Goal: Book appointment/travel/reservation

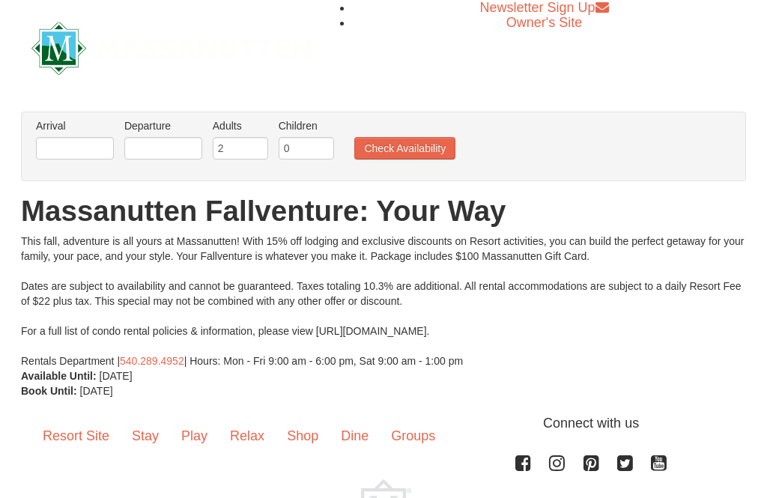
click at [84, 434] on link "Resort Site" at bounding box center [75, 437] width 89 height 46
click at [94, 433] on link "Resort Site" at bounding box center [75, 437] width 89 height 46
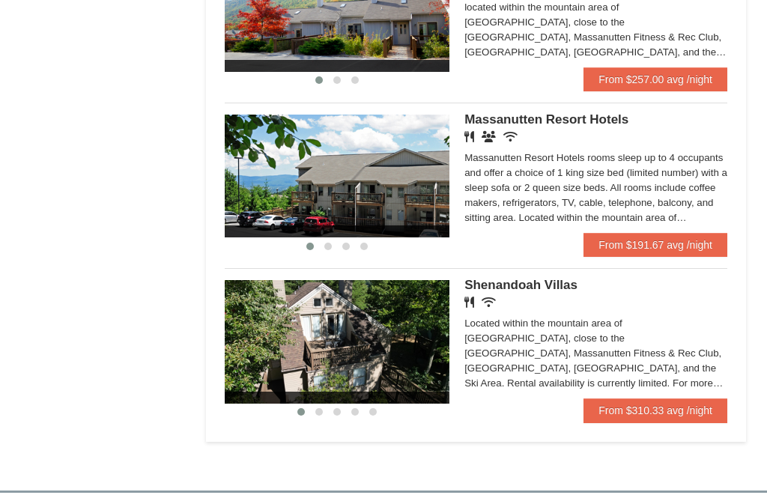
scroll to position [898, 0]
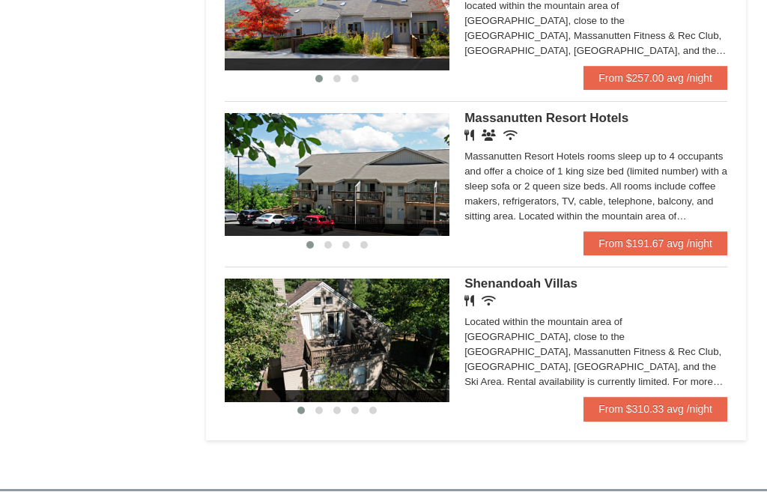
click at [601, 192] on div "Massanutten Resort Hotels rooms sleep up to 4 occupants and offer a choice of 1…" at bounding box center [595, 187] width 263 height 75
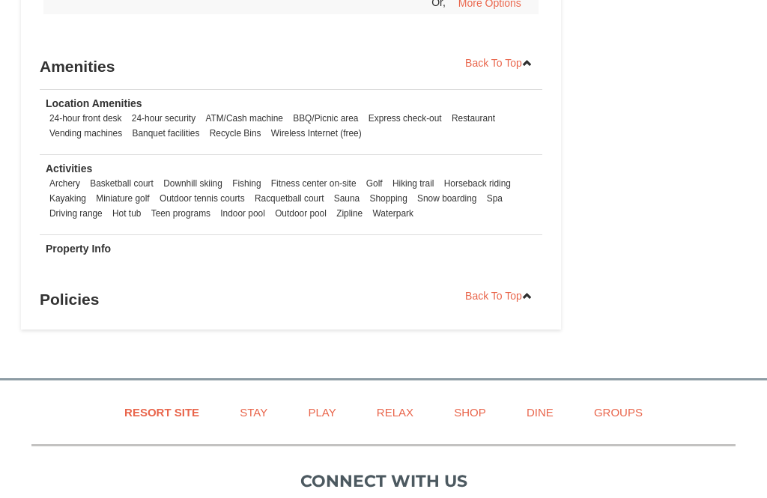
scroll to position [1134, 0]
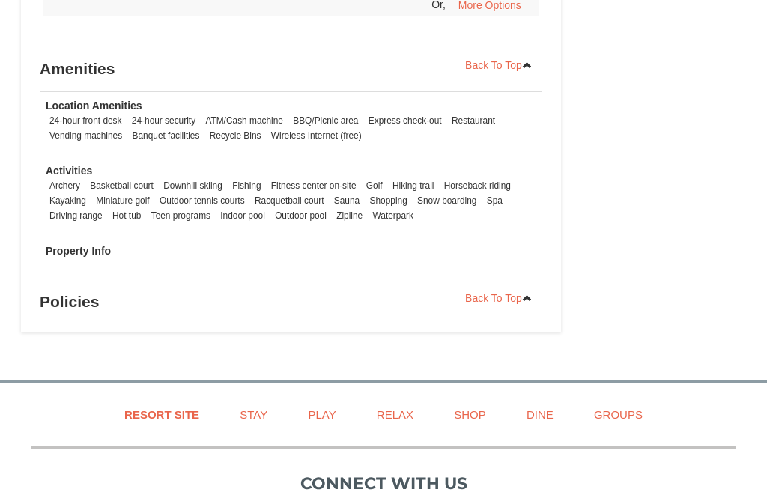
click at [137, 287] on h3 "Policies" at bounding box center [291, 302] width 503 height 30
click at [522, 303] on link "Back To Top" at bounding box center [498, 298] width 87 height 22
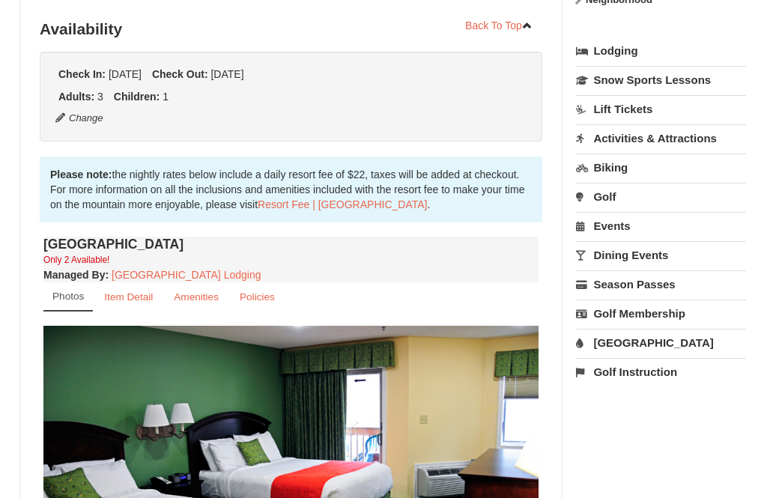
scroll to position [333, 0]
click at [255, 298] on small "Policies" at bounding box center [257, 296] width 35 height 11
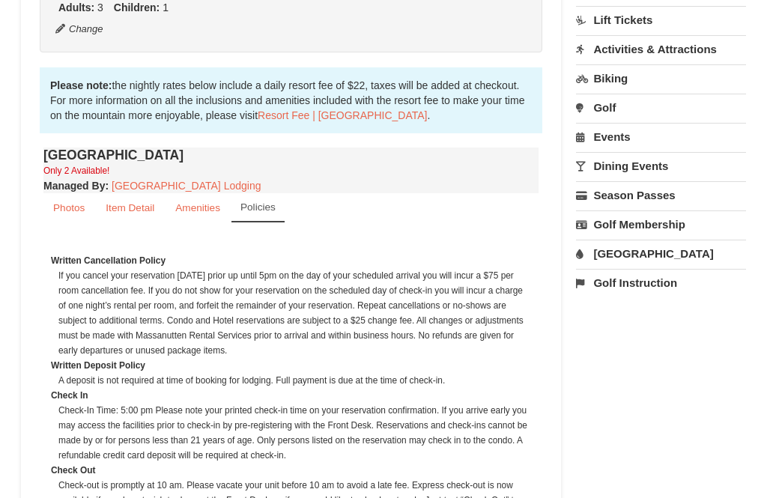
scroll to position [423, 0]
click at [196, 205] on small "Amenities" at bounding box center [197, 207] width 45 height 11
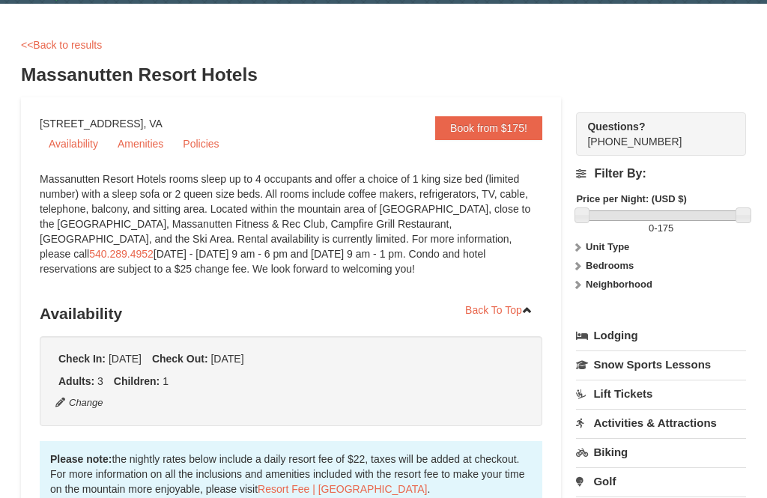
scroll to position [0, 0]
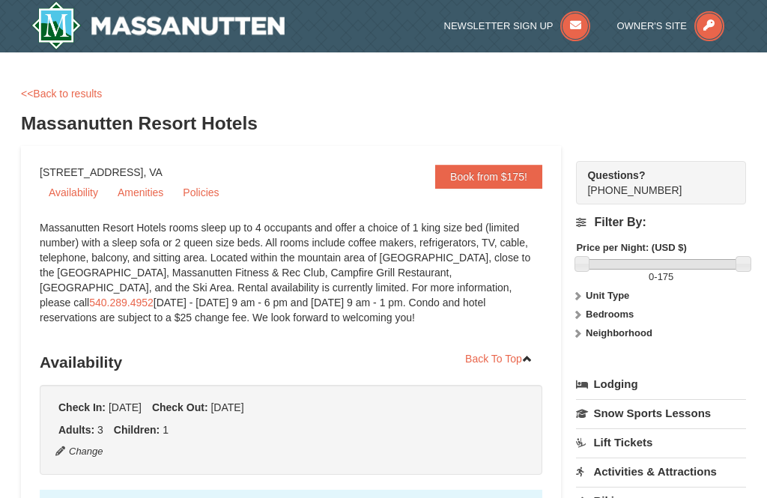
click at [199, 189] on link "Policies" at bounding box center [201, 192] width 54 height 22
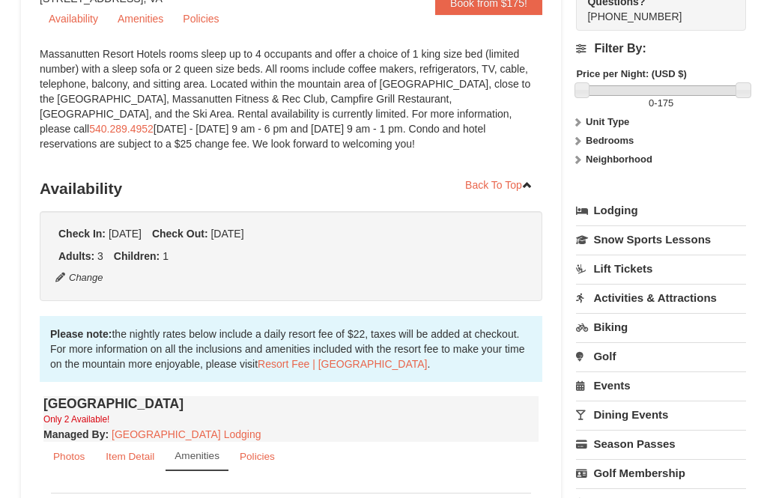
scroll to position [171, 0]
